Goal: Information Seeking & Learning: Learn about a topic

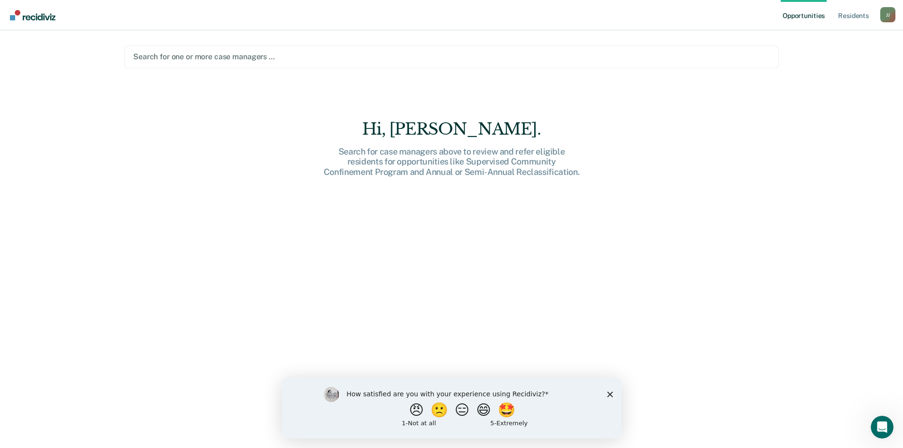
click at [211, 58] on div at bounding box center [451, 56] width 637 height 11
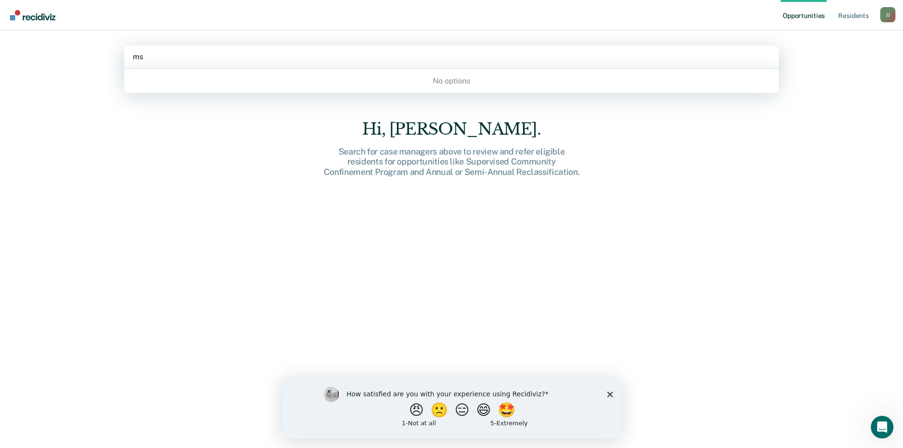
type input "m"
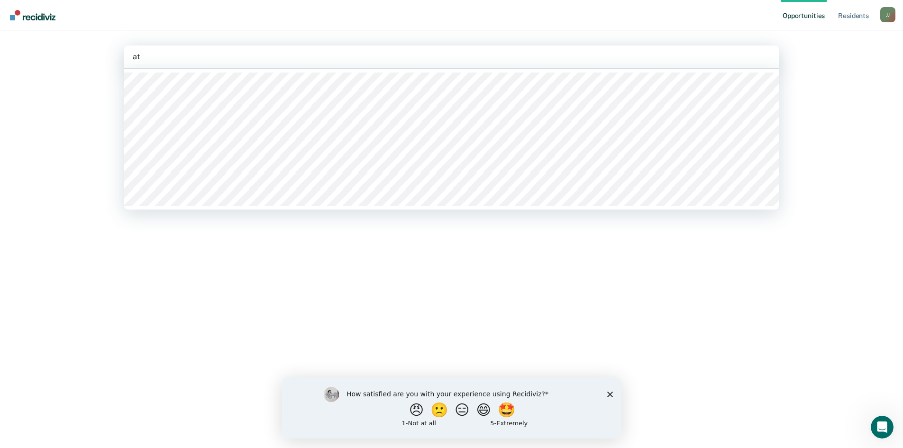
type input "a"
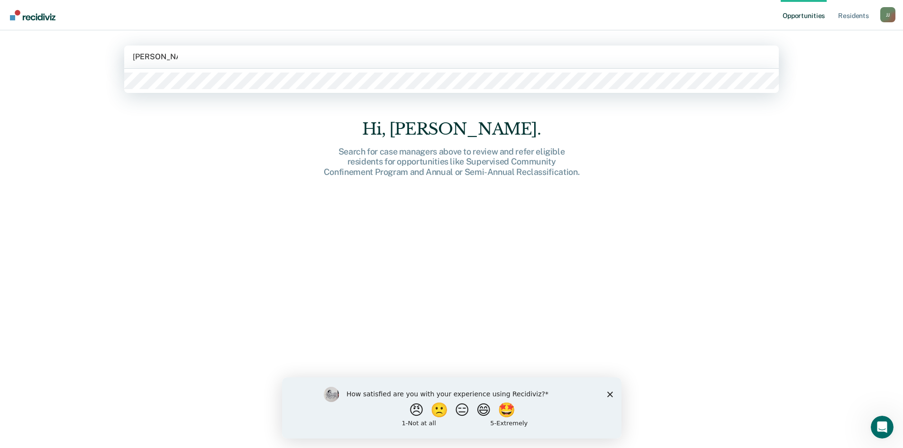
type input "[PERSON_NAME]"
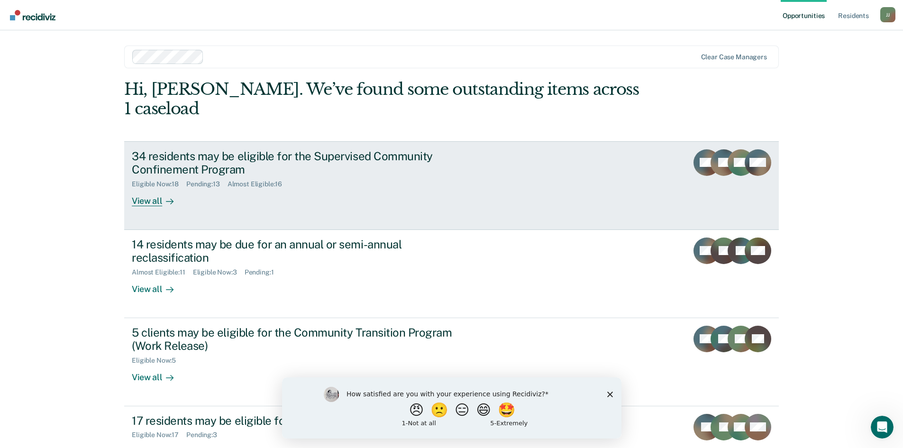
click at [295, 176] on div "Eligible Now : 18 Pending : 13 Almost Eligible : 16" at bounding box center [298, 182] width 333 height 12
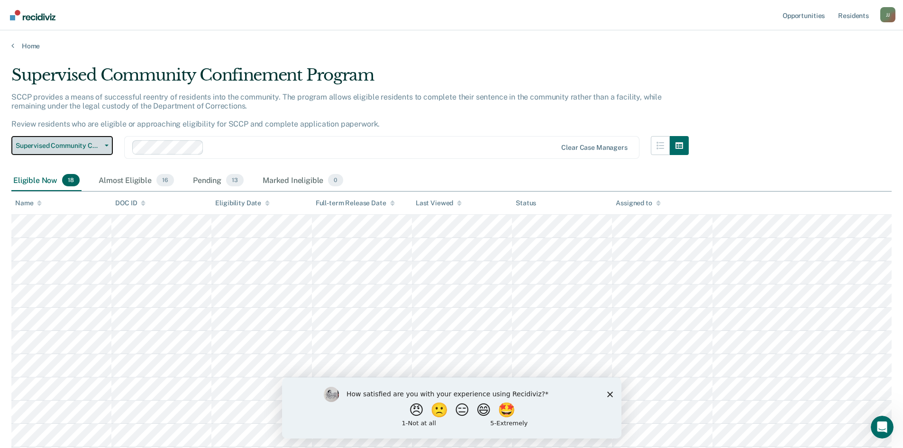
click at [110, 142] on button "Supervised Community Confinement Program" at bounding box center [61, 145] width 101 height 19
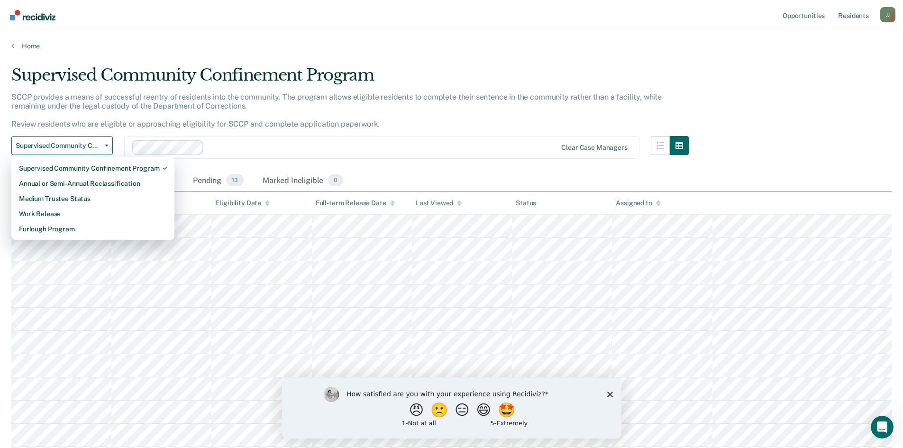
drag, startPoint x: 787, startPoint y: 116, endPoint x: 779, endPoint y: 129, distance: 15.3
click at [786, 116] on div "Supervised Community Confinement Program SCCP provides a means of successful re…" at bounding box center [451, 347] width 881 height 565
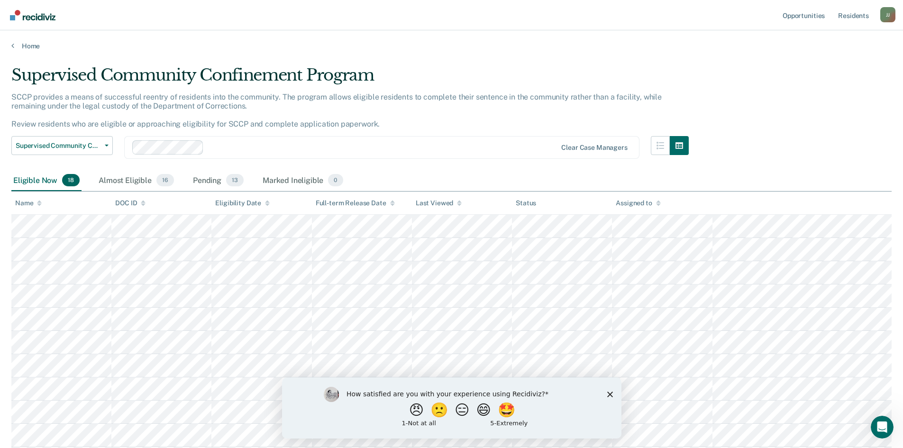
click at [610, 396] on icon "Close survey" at bounding box center [610, 394] width 6 height 6
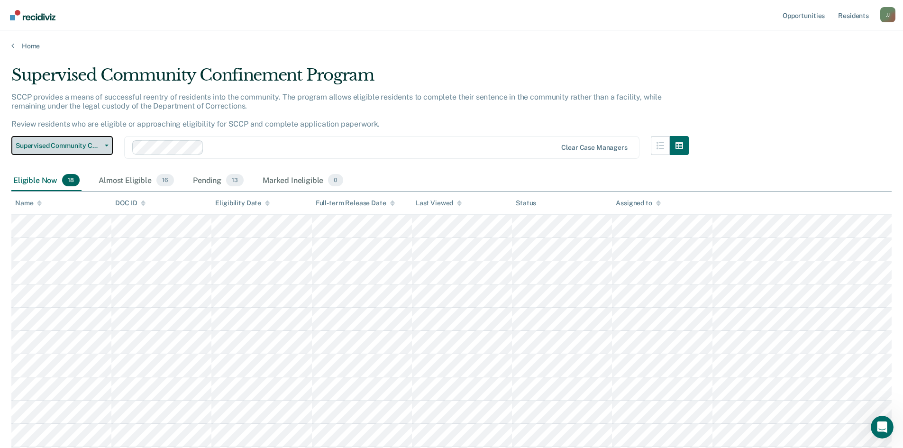
click at [108, 145] on icon "button" at bounding box center [107, 146] width 4 height 2
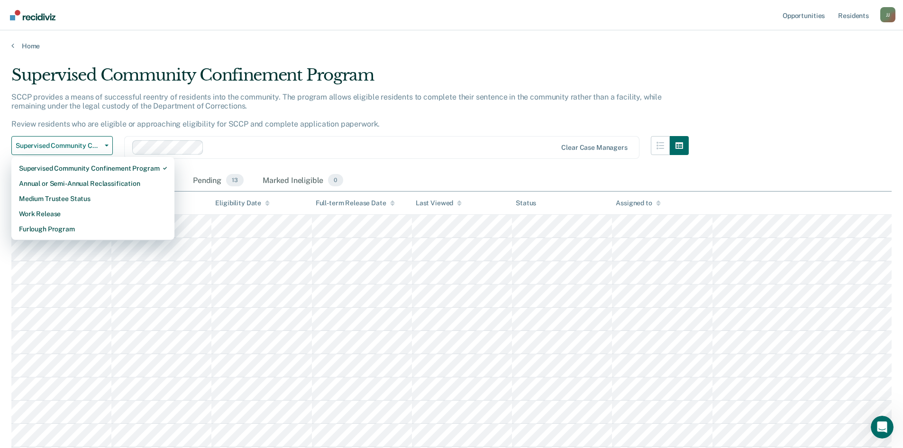
click at [252, 151] on div at bounding box center [382, 147] width 349 height 11
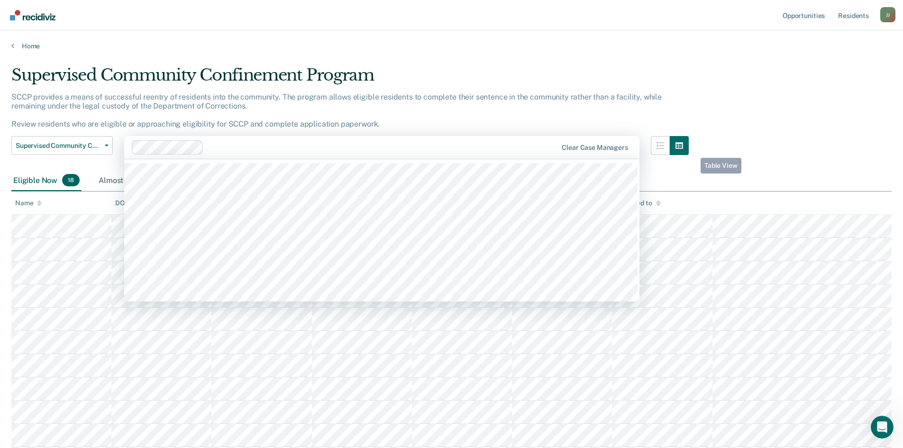
click at [709, 145] on div "Supervised Community Confinement Program SCCP provides a means of successful re…" at bounding box center [451, 347] width 881 height 565
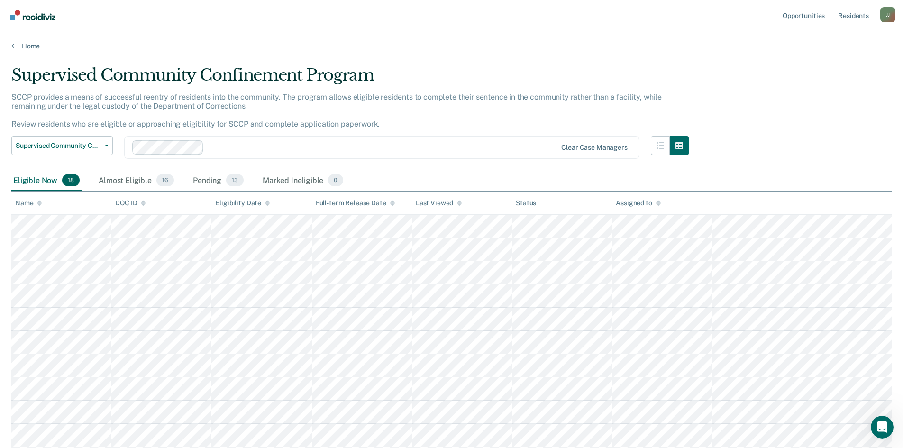
click at [218, 150] on div at bounding box center [382, 147] width 349 height 11
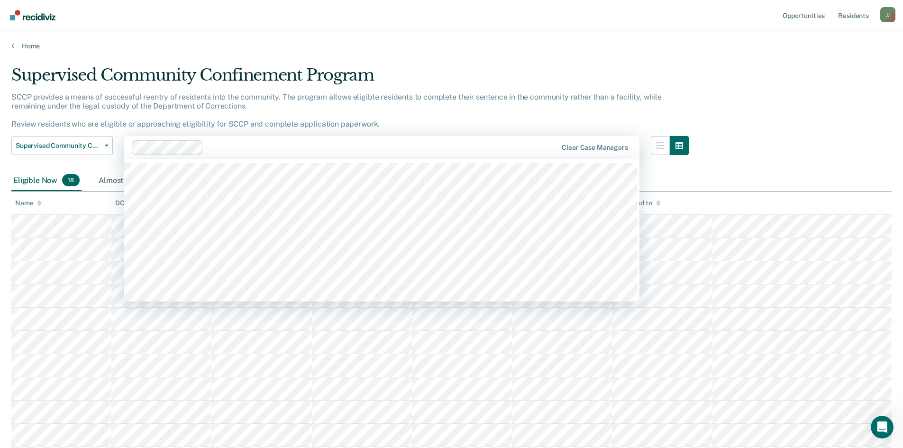
click at [417, 61] on main "Supervised Community Confinement Program SCCP provides a means of successful re…" at bounding box center [451, 374] width 903 height 648
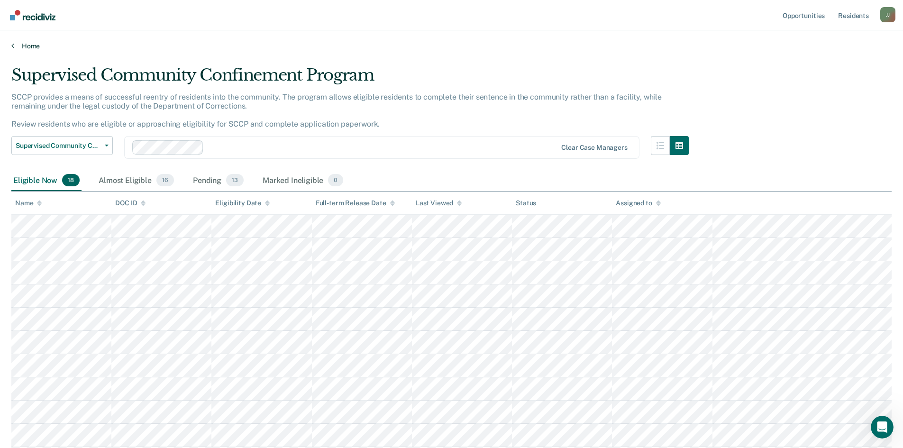
click at [14, 43] on icon at bounding box center [12, 46] width 3 height 8
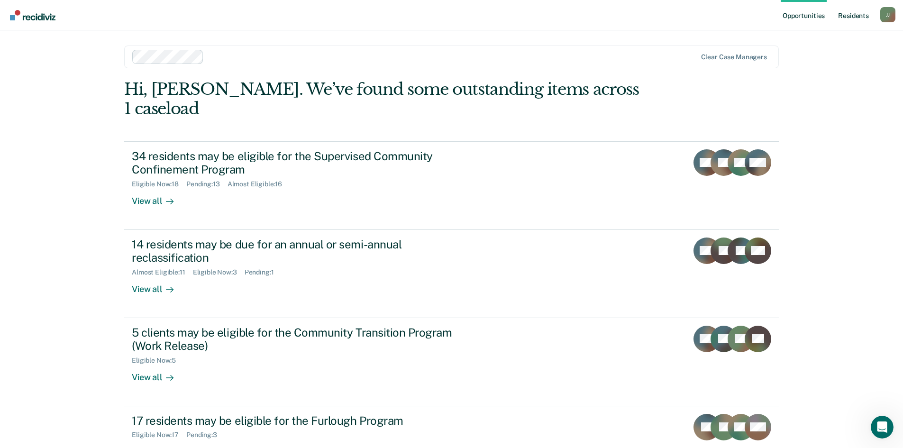
click at [855, 18] on link "Resident s" at bounding box center [854, 15] width 35 height 30
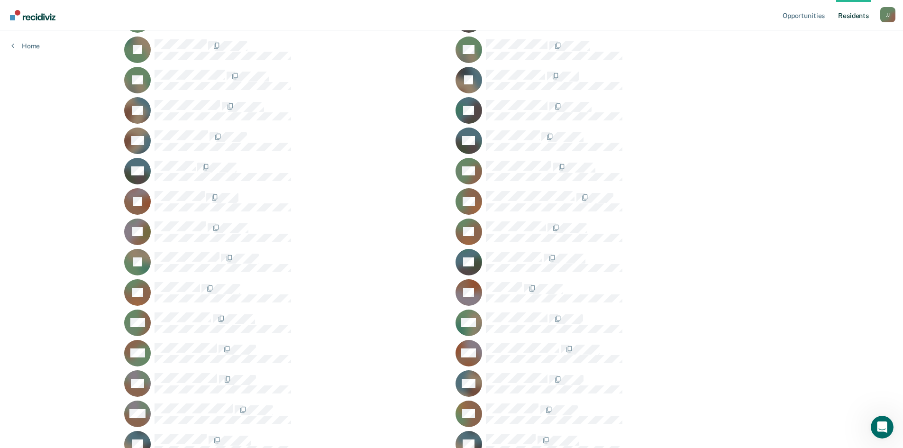
scroll to position [285, 0]
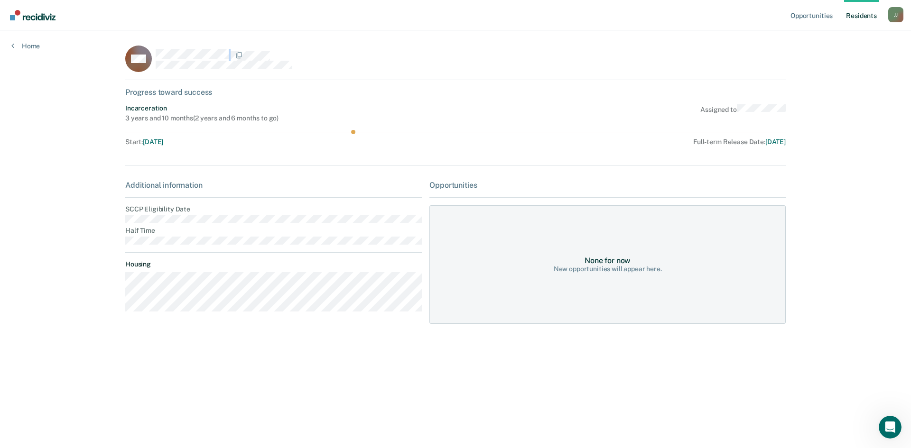
click at [154, 55] on div "NM" at bounding box center [273, 59] width 296 height 27
click at [361, 82] on div "NM Progress toward success Incarceration 3 years and 10 months ( 2 years and 6 …" at bounding box center [455, 191] width 660 height 290
click at [139, 230] on dt "Half Time" at bounding box center [273, 231] width 296 height 8
click at [198, 227] on dt "Half Time" at bounding box center [273, 231] width 296 height 8
click at [138, 109] on div "Incarceration" at bounding box center [201, 108] width 153 height 8
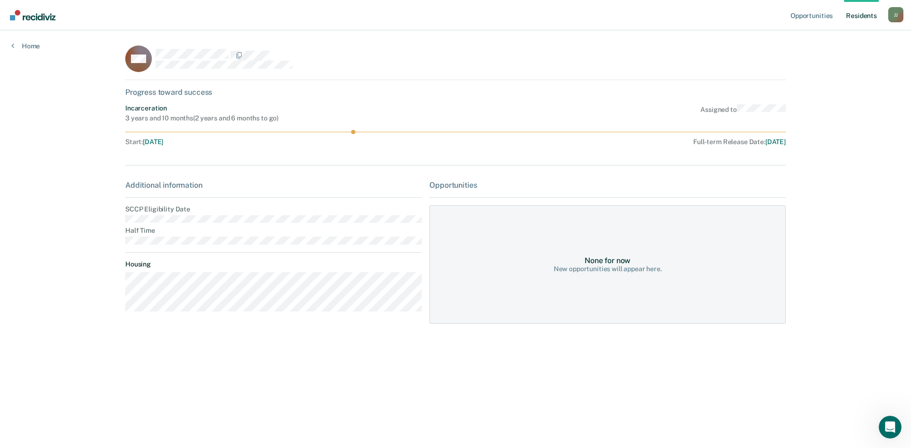
click at [145, 101] on div "NM Progress toward success Incarceration 3 years and 10 months ( 2 years and 6 …" at bounding box center [455, 191] width 660 height 290
click at [27, 45] on link "Home" at bounding box center [25, 46] width 28 height 9
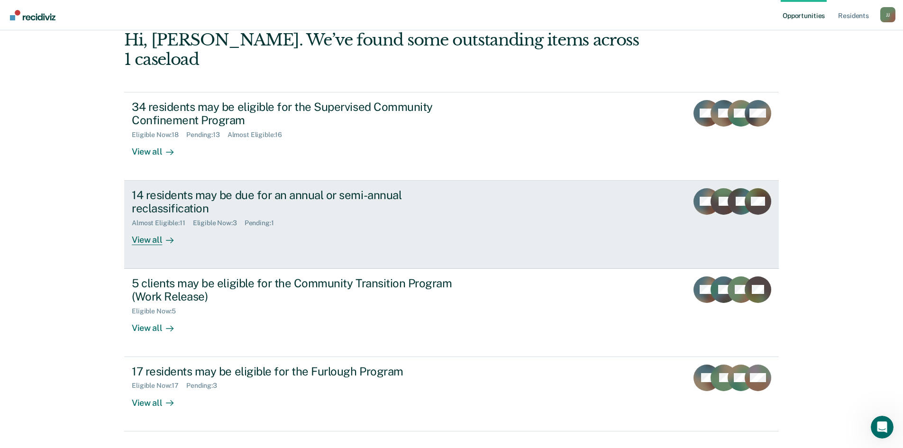
scroll to position [51, 0]
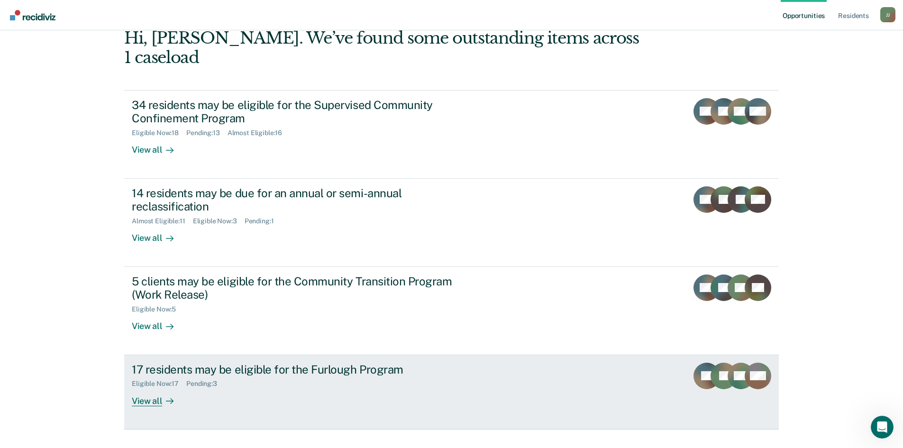
click at [311, 363] on div "17 residents may be eligible for the Furlough Program" at bounding box center [298, 370] width 333 height 14
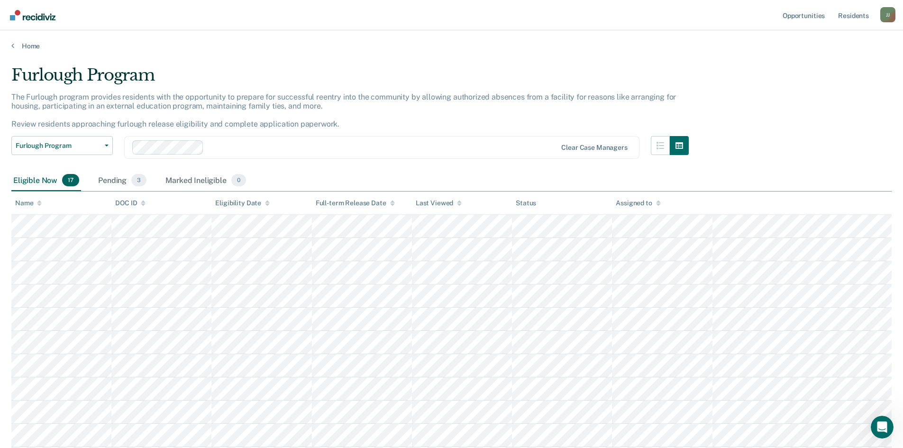
scroll to position [230, 0]
